Goal: Task Accomplishment & Management: Complete application form

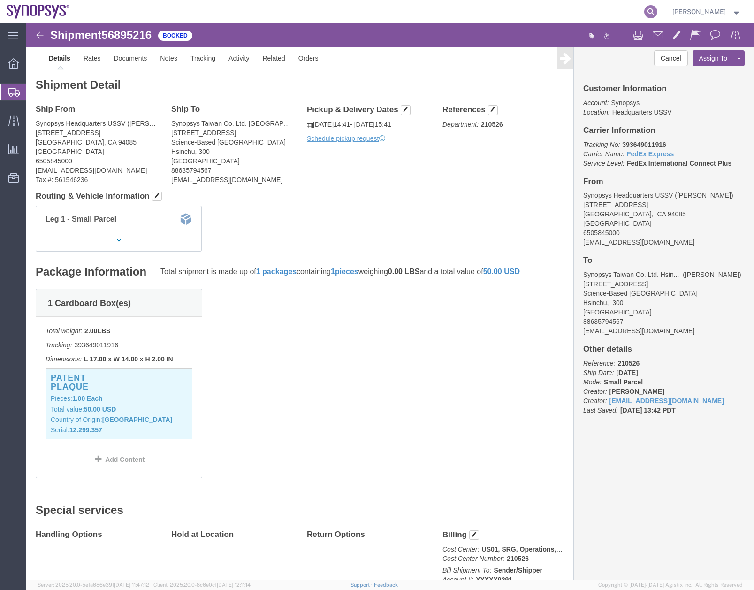
click at [655, 11] on icon at bounding box center [650, 11] width 13 height 13
click at [426, 13] on input "search" at bounding box center [501, 11] width 285 height 23
paste input "39364907-8548"
click at [408, 12] on input "39364907-8548" at bounding box center [501, 11] width 285 height 23
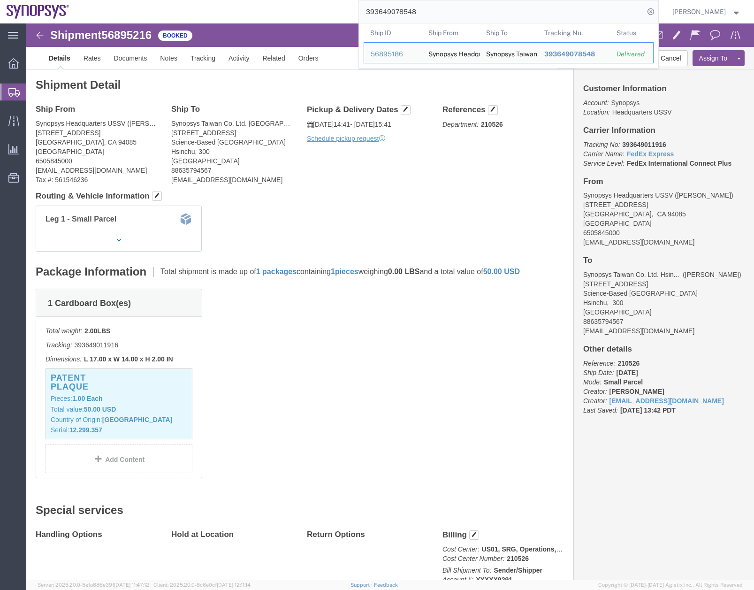
type input "393649078548"
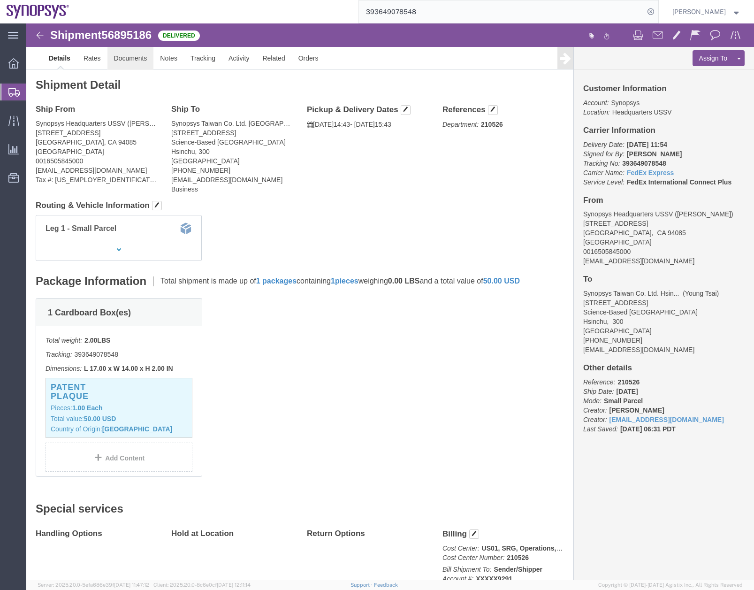
click link "Documents"
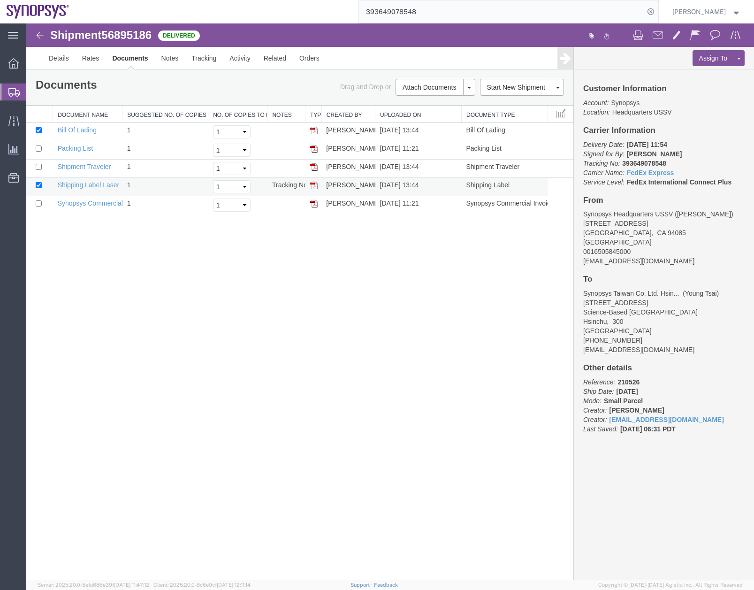
click at [313, 184] on img at bounding box center [314, 186] width 8 height 8
click at [167, 61] on link "Notes" at bounding box center [170, 58] width 30 height 23
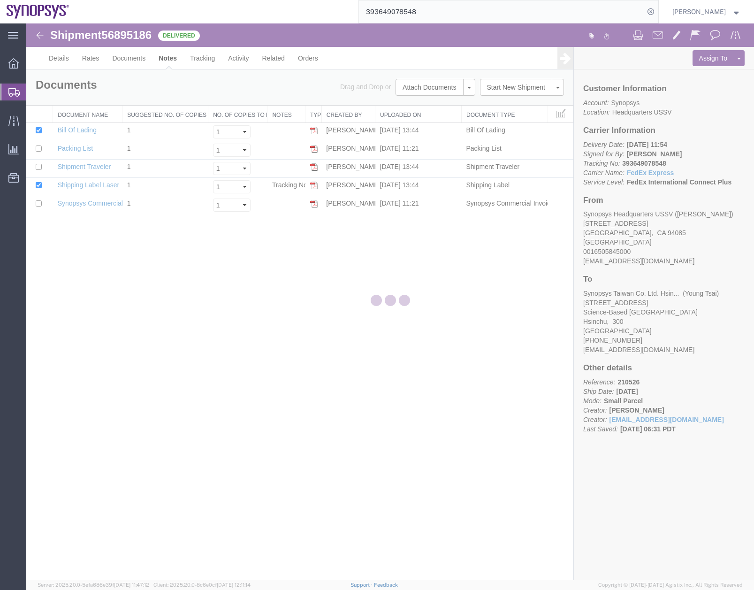
click at [130, 64] on div at bounding box center [389, 301] width 727 height 556
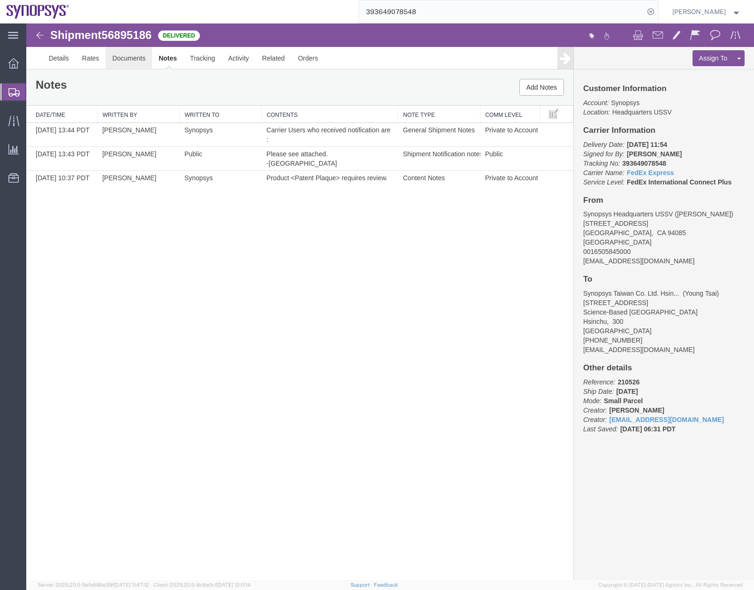
click at [123, 61] on link "Documents" at bounding box center [129, 58] width 46 height 23
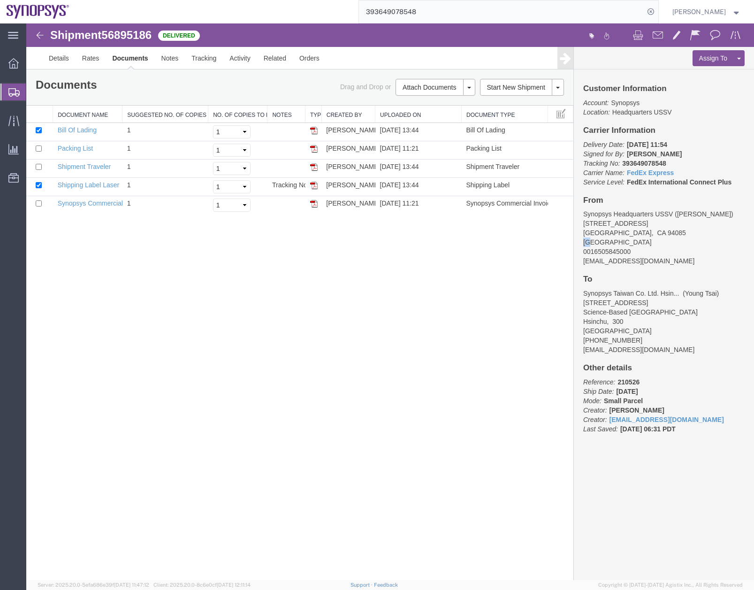
click at [590, 242] on span "[GEOGRAPHIC_DATA]" at bounding box center [617, 242] width 68 height 8
click at [3, 96] on div at bounding box center [13, 91] width 26 height 17
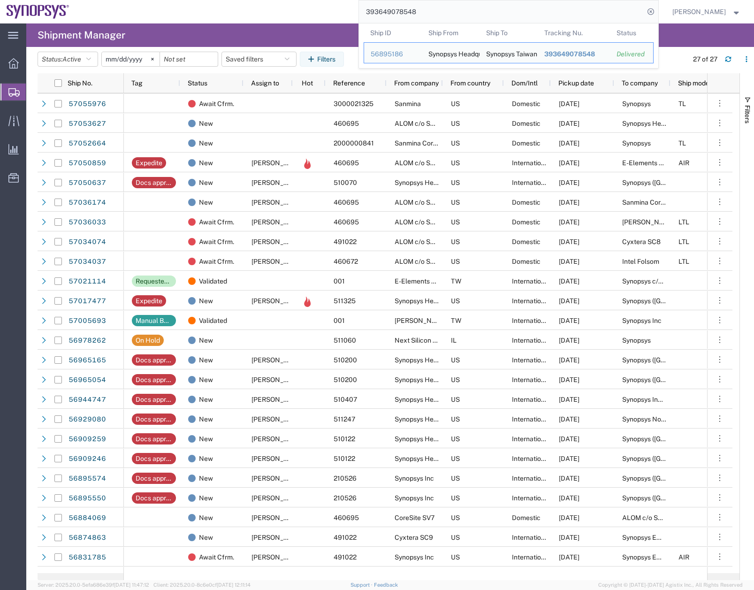
drag, startPoint x: 428, startPoint y: 11, endPoint x: 321, endPoint y: 26, distance: 107.5
click at [326, 24] on div "main_menu Created with Sketch. Collapse Menu Overview Shipments Shipment Manage…" at bounding box center [377, 306] width 754 height 566
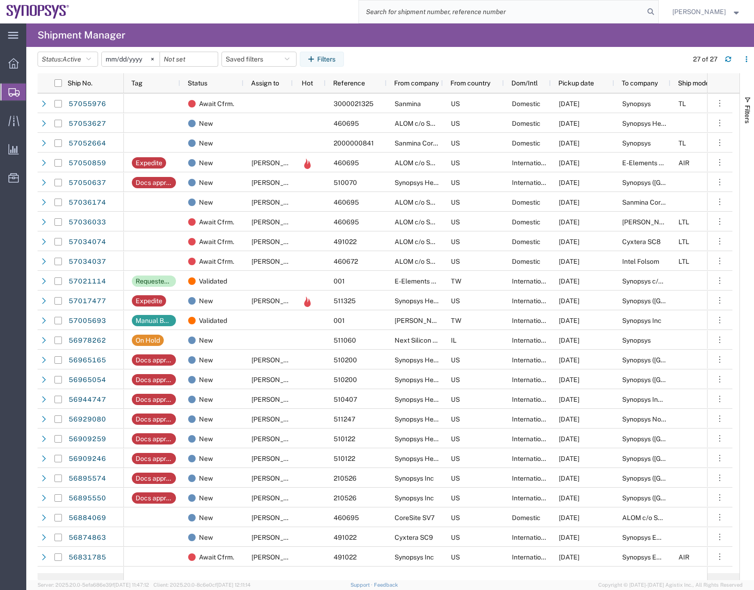
click at [245, 8] on div at bounding box center [367, 11] width 583 height 23
click at [726, 58] on icon "button" at bounding box center [728, 57] width 6 height 2
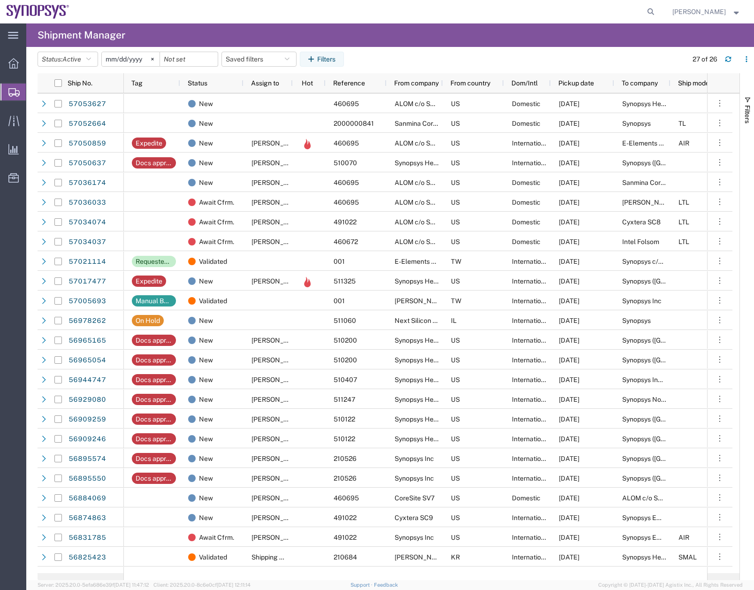
click at [0, 0] on span "Create Shipment" at bounding box center [0, 0] width 0 height 0
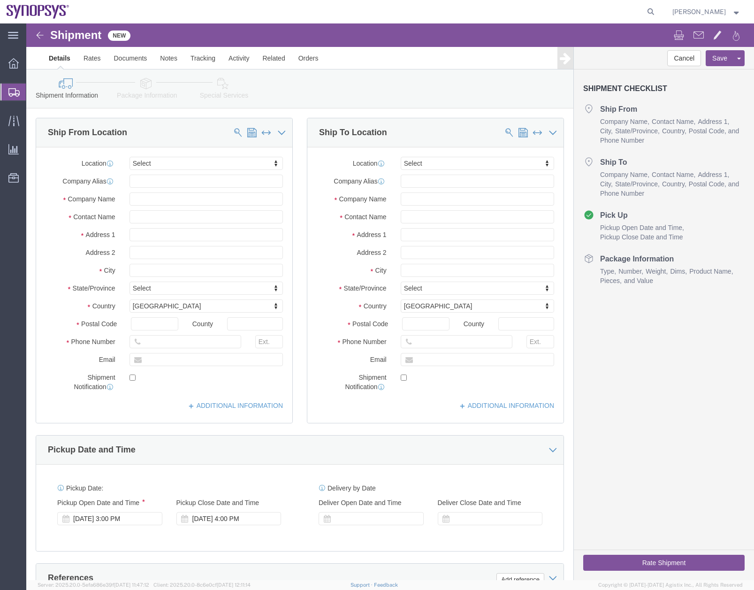
select select
type input "ussv"
select select "63204"
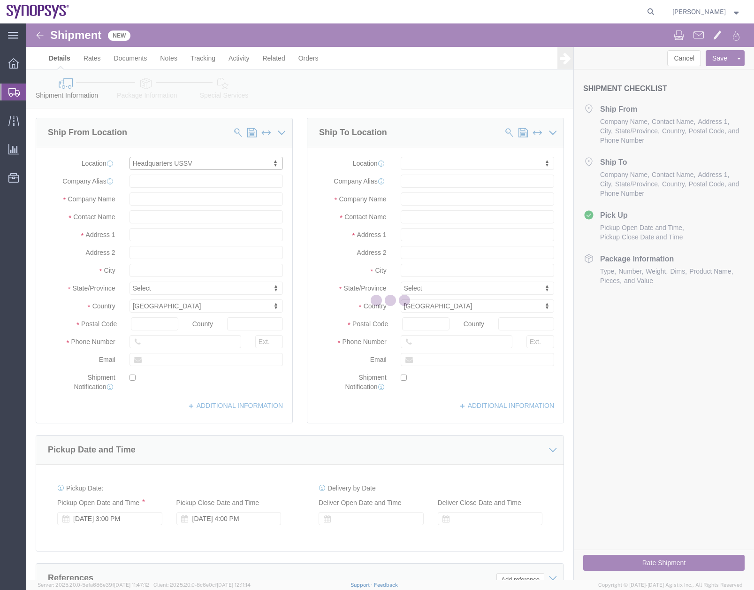
select select "CA"
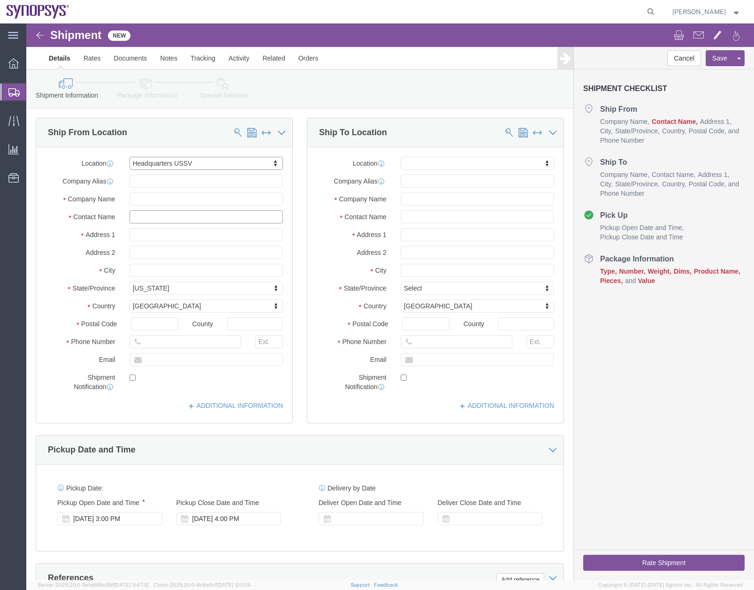
click input "text"
type input "[PERSON_NAME]"
click input "text"
type input "[DEMOGRAPHIC_DATA][PERSON_NAME]"
click at [8, 93] on div at bounding box center [13, 91] width 26 height 17
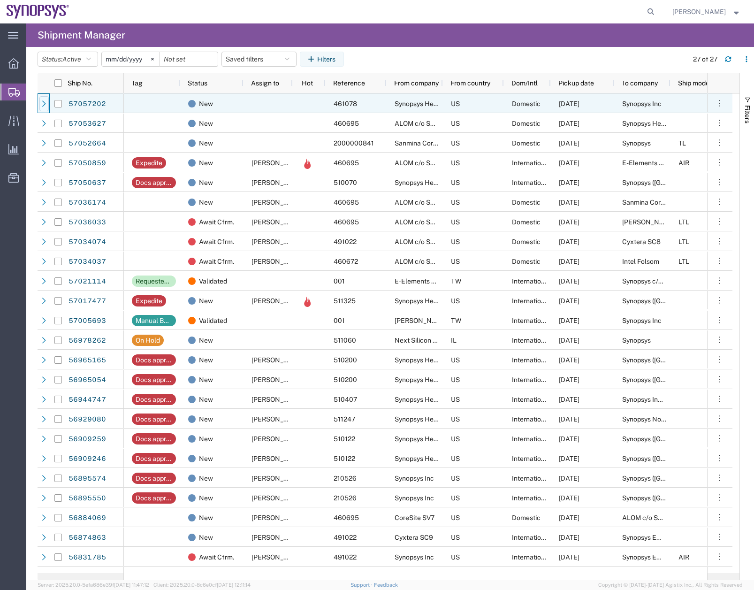
click at [48, 101] on div at bounding box center [43, 103] width 9 height 15
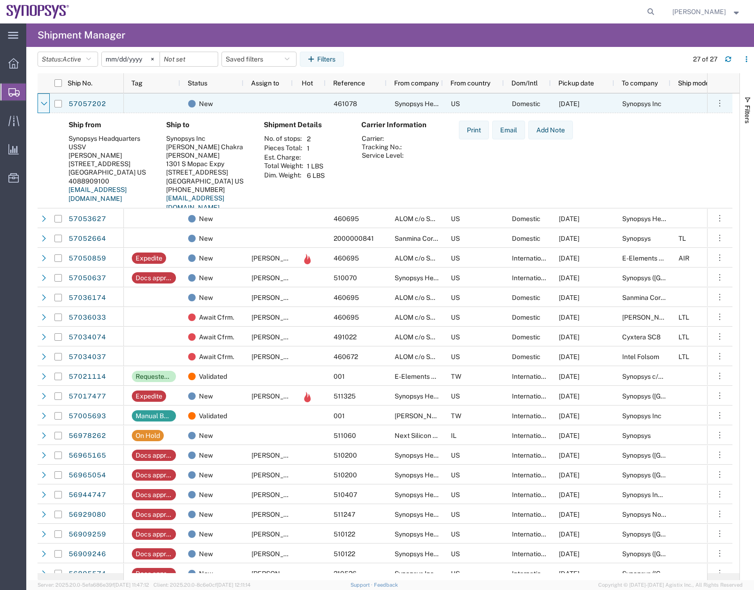
click at [48, 101] on div at bounding box center [43, 103] width 9 height 15
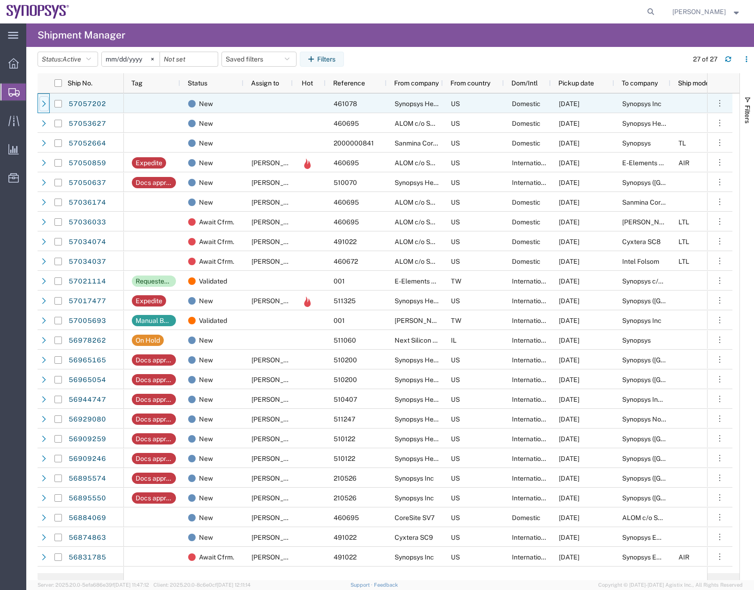
click at [48, 101] on div at bounding box center [43, 103] width 9 height 15
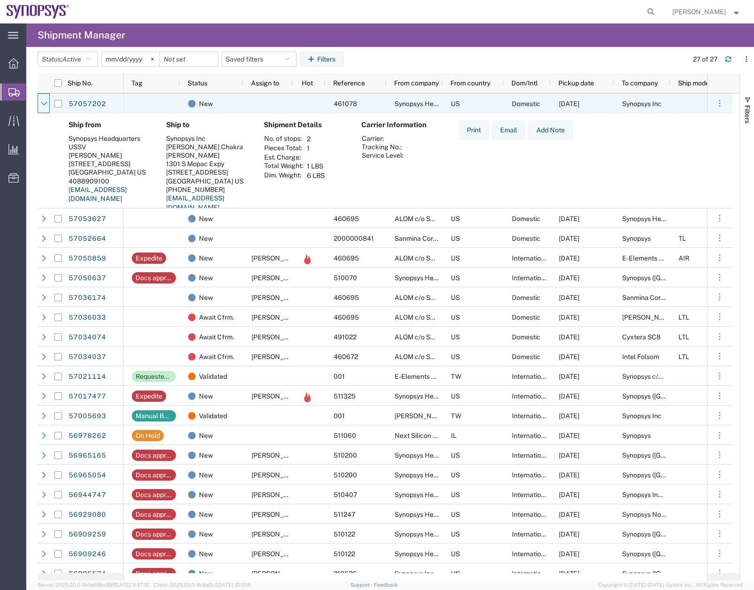
click at [48, 101] on div at bounding box center [43, 103] width 9 height 15
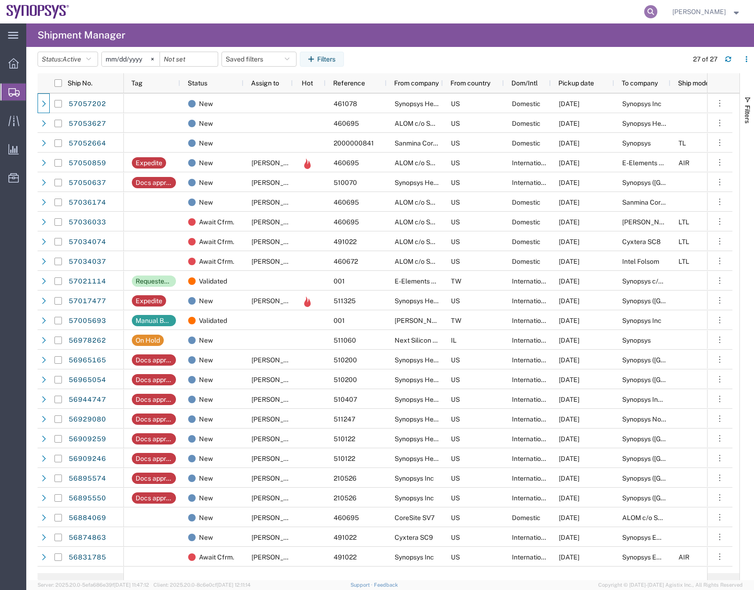
click at [657, 14] on icon at bounding box center [650, 11] width 13 height 13
click at [381, 13] on input "search" at bounding box center [501, 11] width 285 height 23
type input "56796452"
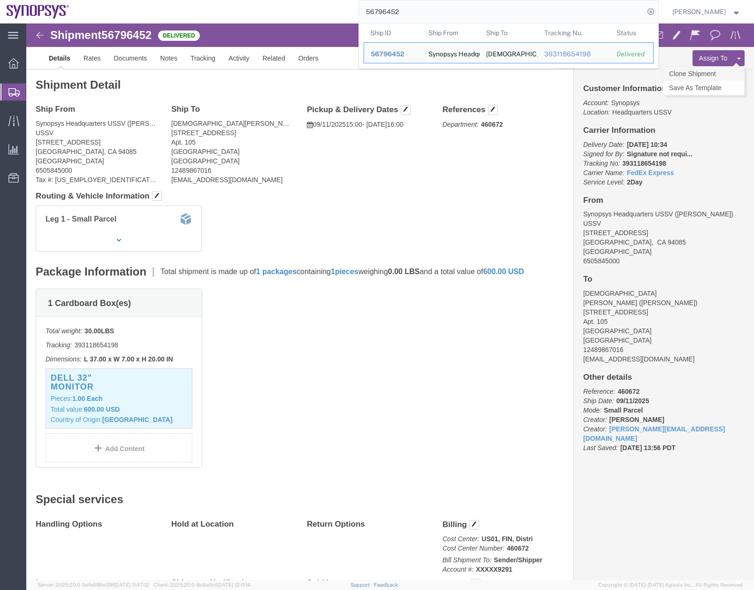
click link "Clone Shipment"
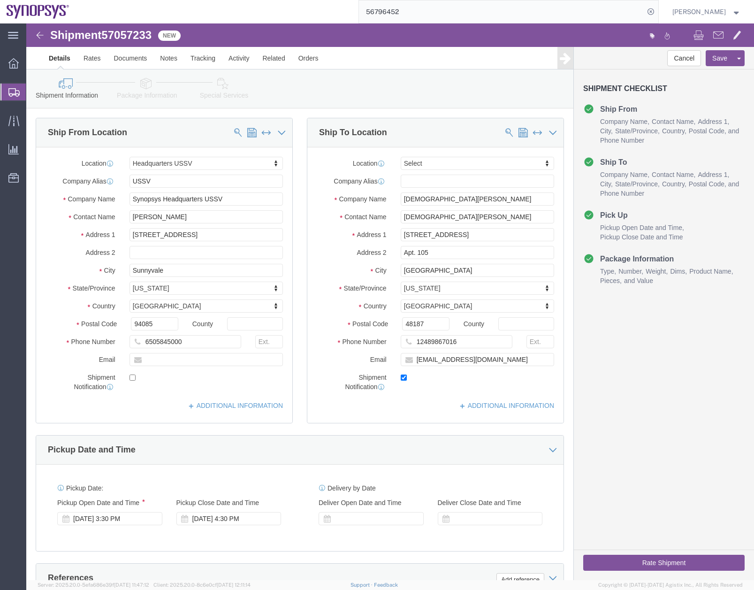
select select "63204"
select select
click icon
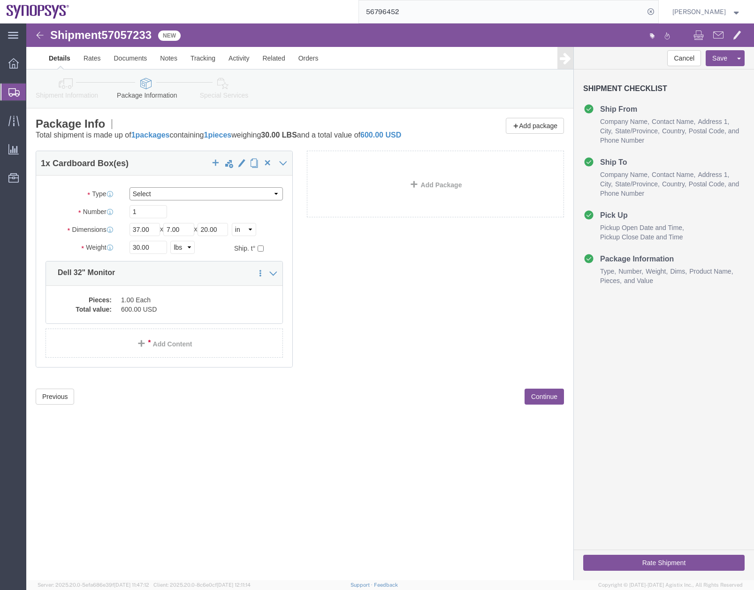
click select "Select Envelope Large Box Medium Box PAK Rack Small Box Tube Your Packaging"
select select "YRPK"
click select "Select Envelope Large Box Medium Box PAK Rack Small Box Tube Your Packaging"
click div "1 x Your Packaging Package Type Select Envelope Large Box Medium Box PAK Rack S…"
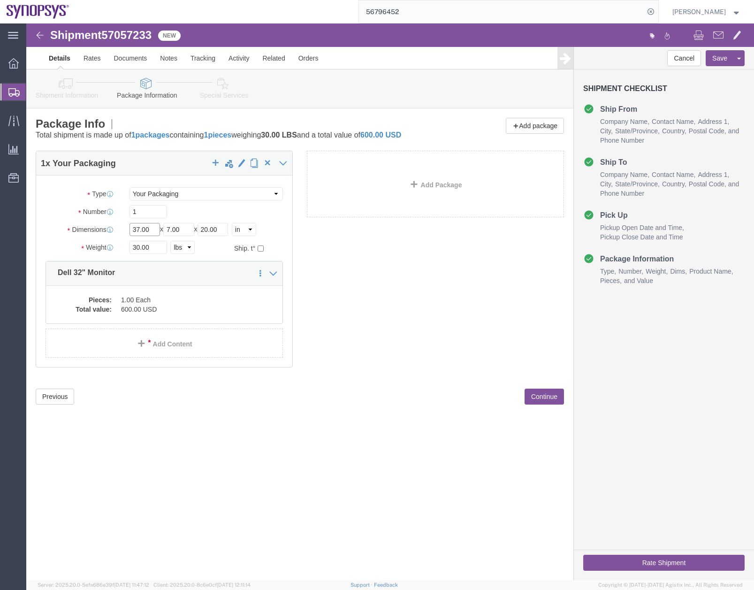
drag, startPoint x: 127, startPoint y: 207, endPoint x: -43, endPoint y: 270, distance: 181.5
click html "Shipment 57057233 New Details Rates Documents Notes Tracking Activity Related O…"
type input "20"
type input "16"
type input "4"
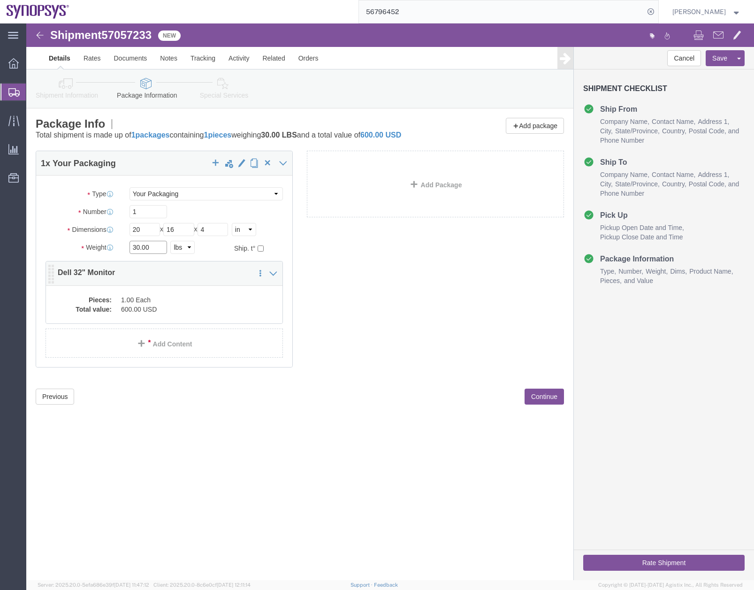
drag, startPoint x: 115, startPoint y: 226, endPoint x: 30, endPoint y: 258, distance: 90.9
click div "Package Type Select Envelope Large Box Medium Box PAK Rack Small Box Tube Your …"
type input "0"
type input "3"
click div "Shipment 57057233 New Details Rates Documents Notes Tracking Activity Related O…"
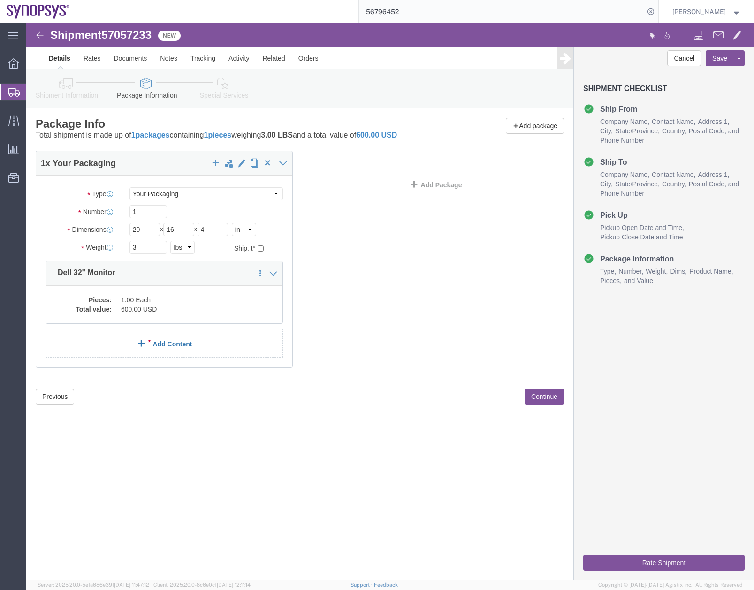
click link "Add Content"
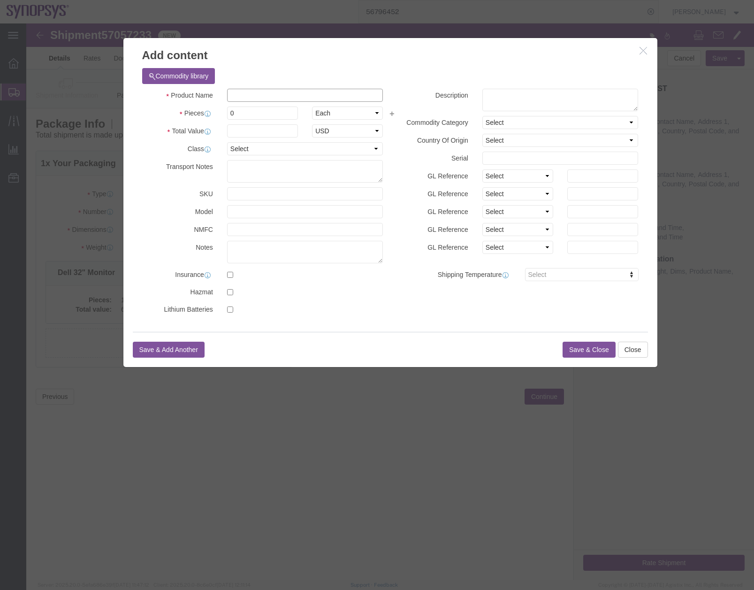
click input "text"
type input "Wireless Mouse"
click textarea
type textarea "w"
type textarea "Wireless Mouse"
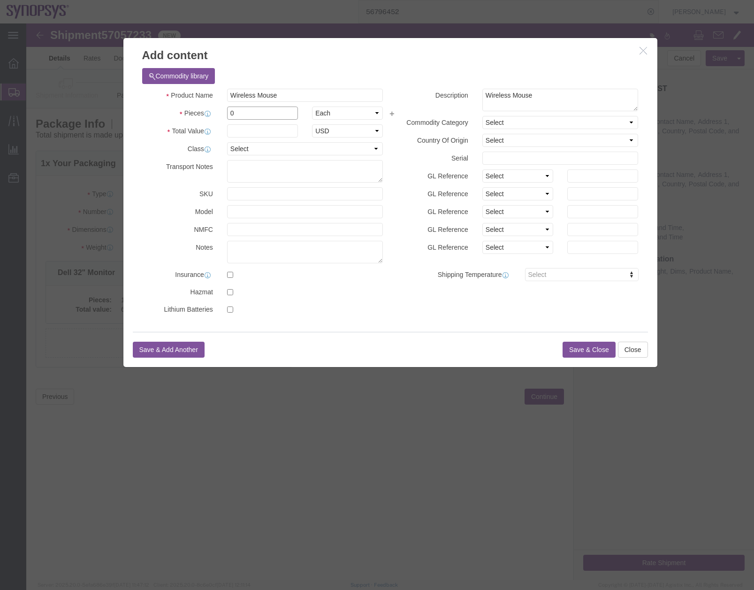
drag, startPoint x: 215, startPoint y: 85, endPoint x: 172, endPoint y: 92, distance: 44.3
click div "Pieces 0 Select Bag Barrels 100Board Feet Bottle Box Blister Pack Carats Can Ca…"
type input "1"
click input "text"
type input "43.19"
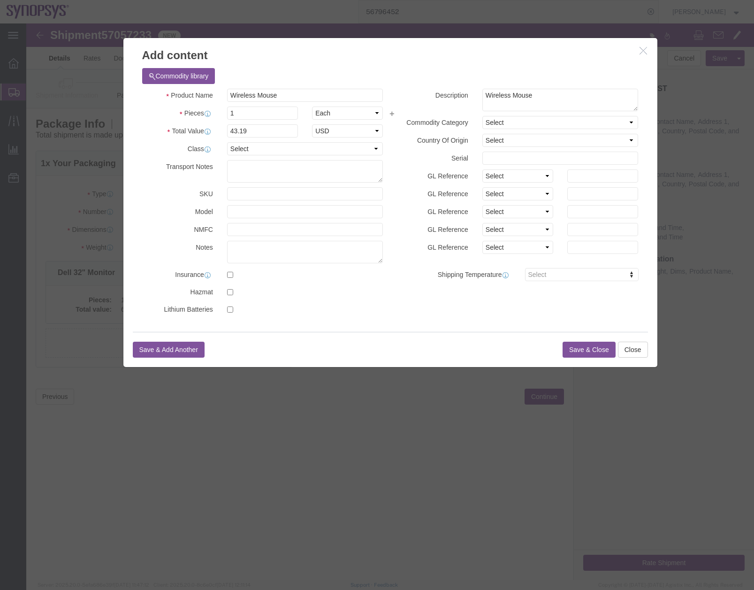
click button "Save & Add Another"
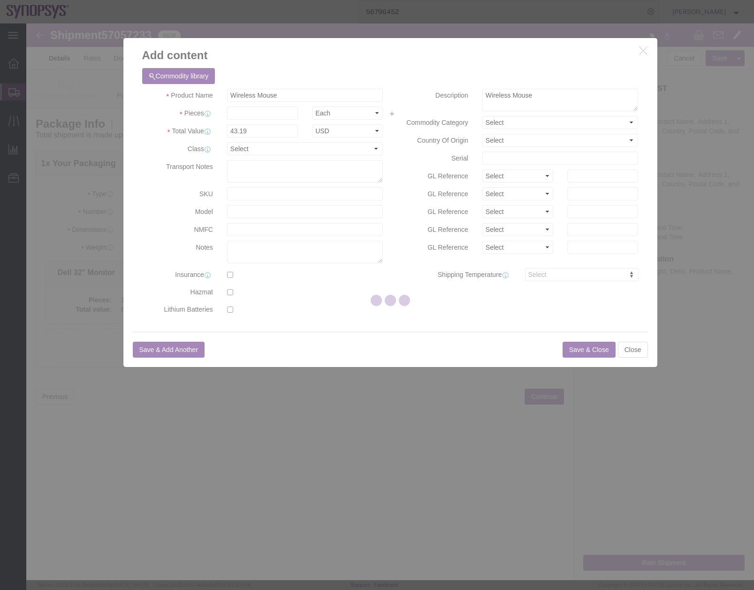
select select "EA"
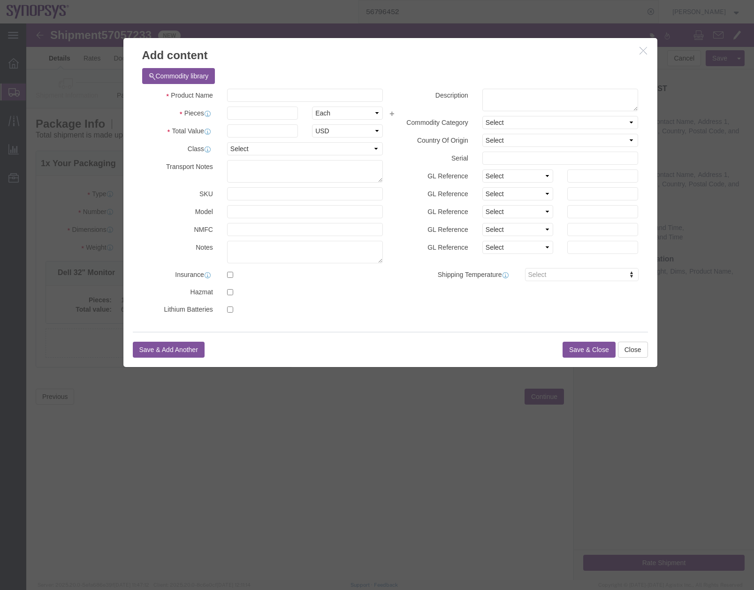
select select "USD"
click input "text"
click input "Ecoloop backpack"
type input "Ecoloop urban backpack"
click textarea
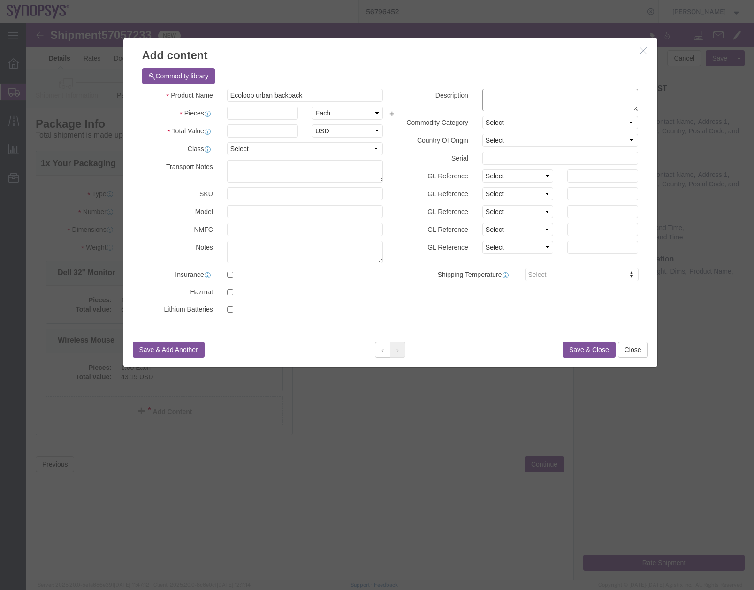
type textarea "e"
type textarea "Ecoloop urban backpack"
click input "text"
type input "1"
click input "text"
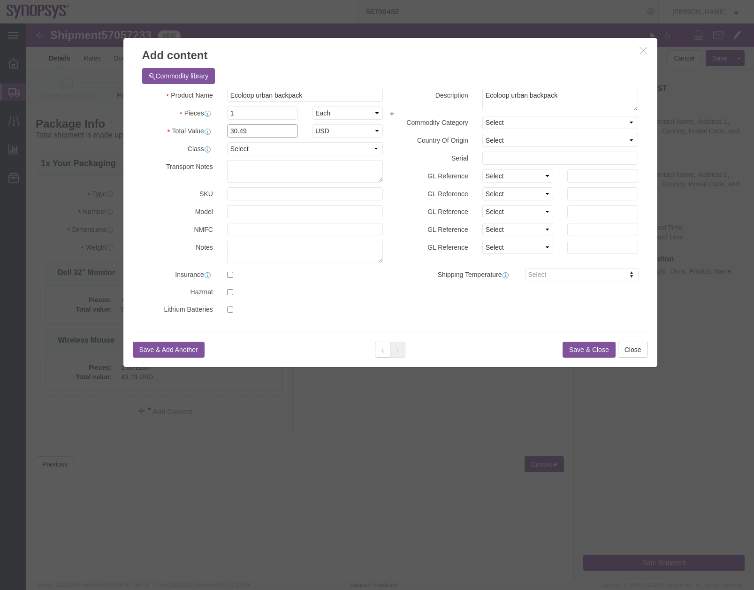
type input "30.49"
click button "Save & Close"
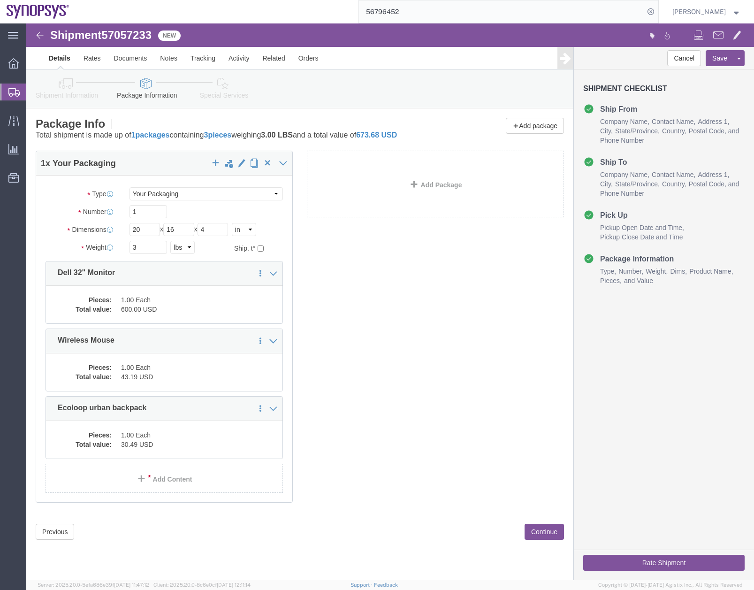
click button "Rate Shipment"
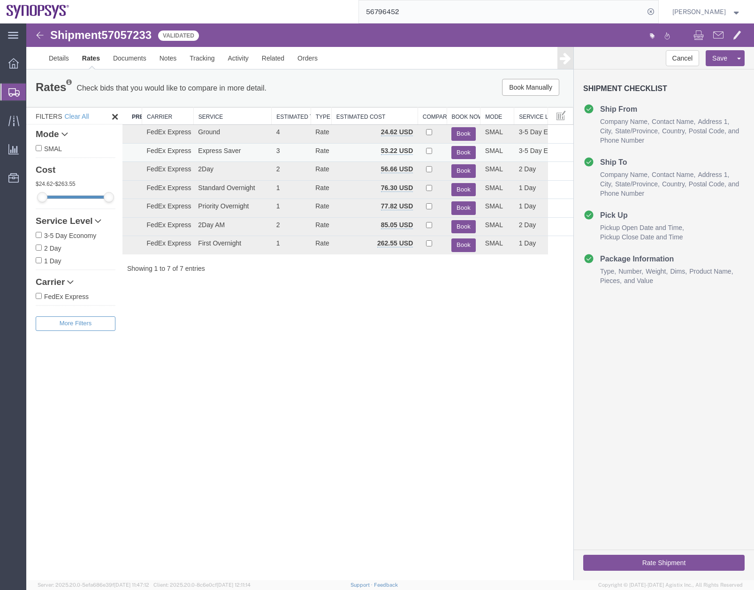
click at [461, 152] on button "Book" at bounding box center [463, 153] width 24 height 14
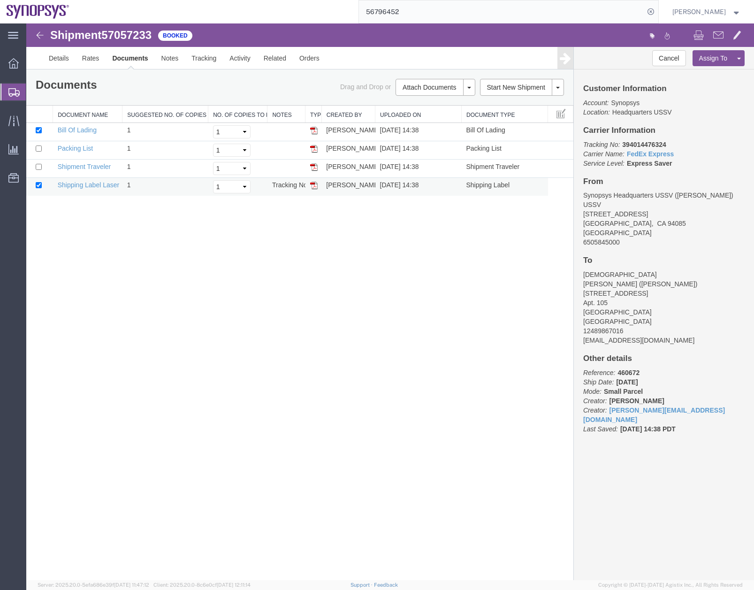
click at [312, 186] on img at bounding box center [314, 186] width 8 height 8
click at [14, 91] on icon at bounding box center [13, 92] width 11 height 8
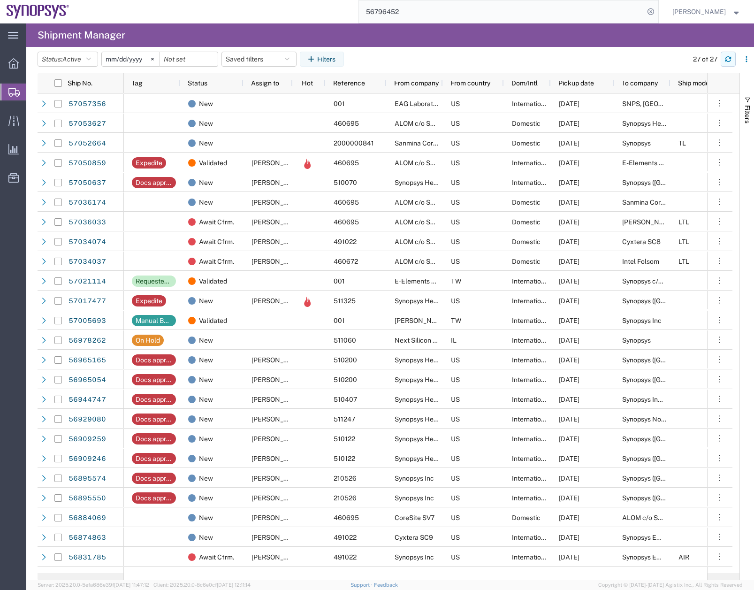
click at [730, 59] on icon "button" at bounding box center [728, 57] width 6 height 2
click at [526, 13] on input "56796452" at bounding box center [501, 11] width 285 height 23
